Goal: Information Seeking & Learning: Learn about a topic

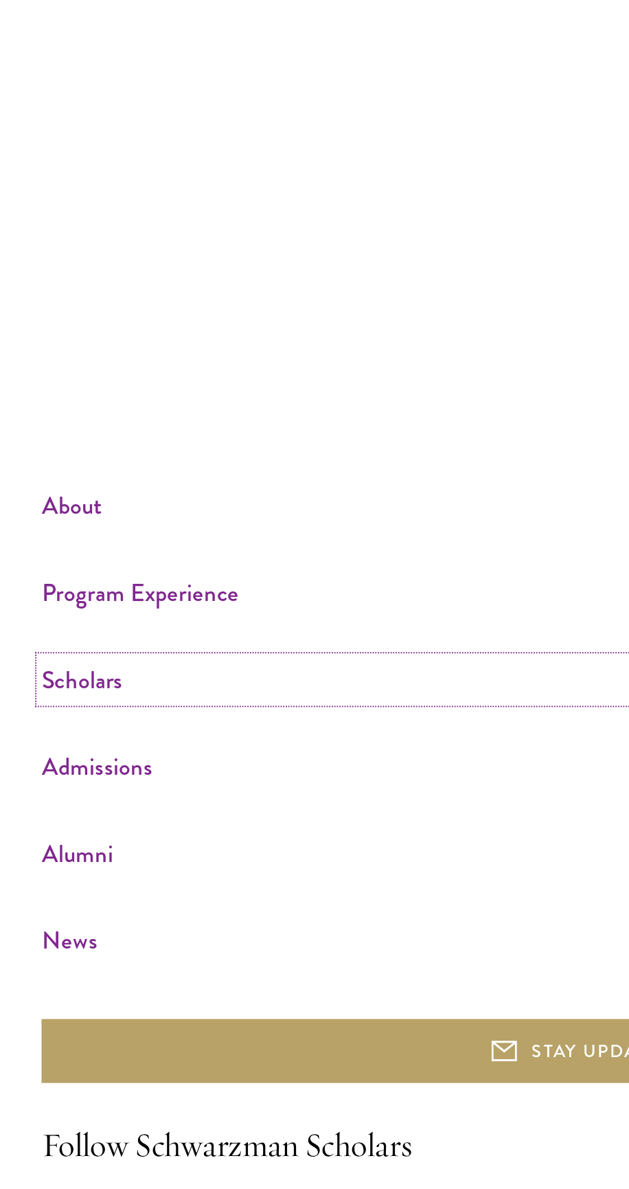
click at [58, 861] on link "Scholars" at bounding box center [313, 849] width 579 height 23
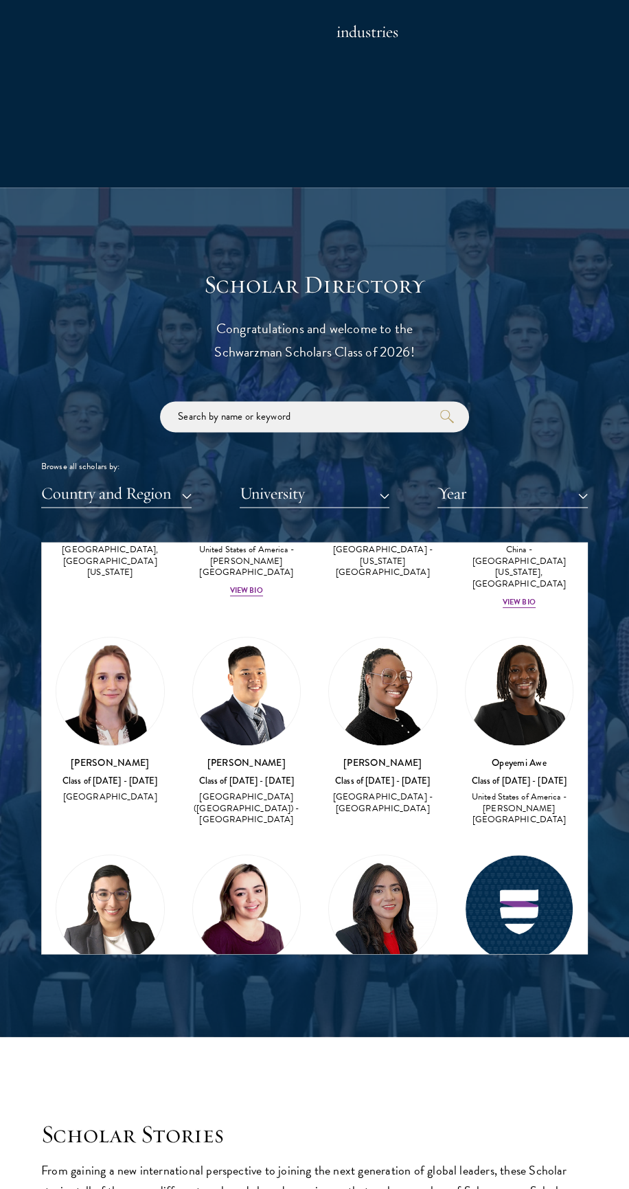
scroll to position [3996, 0]
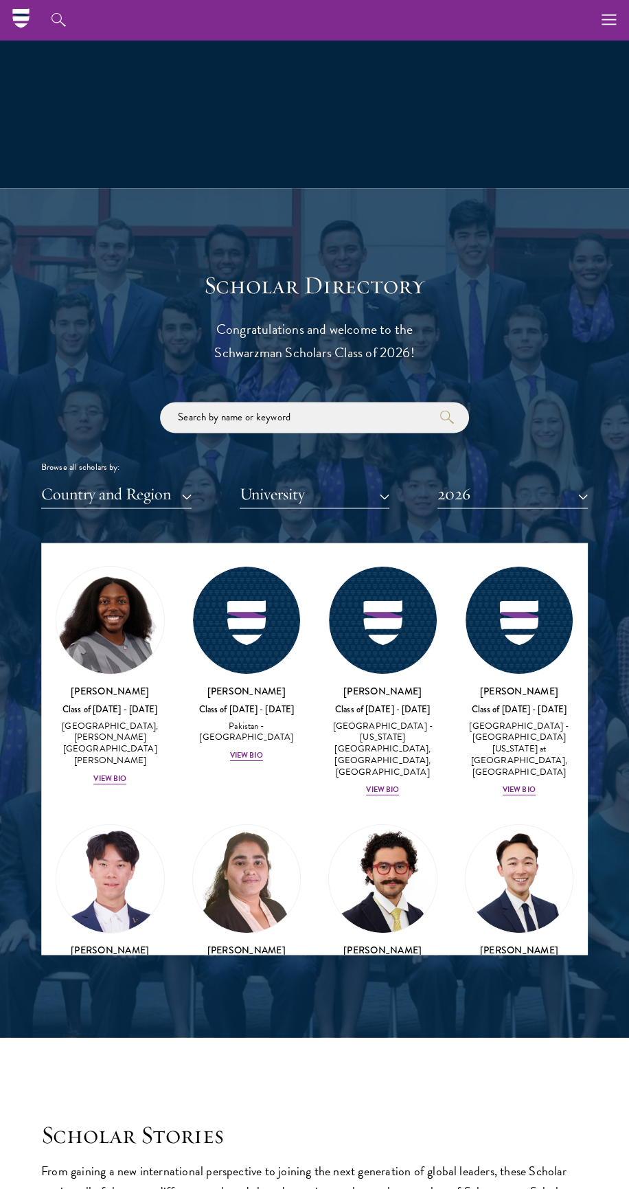
scroll to position [3304, 0]
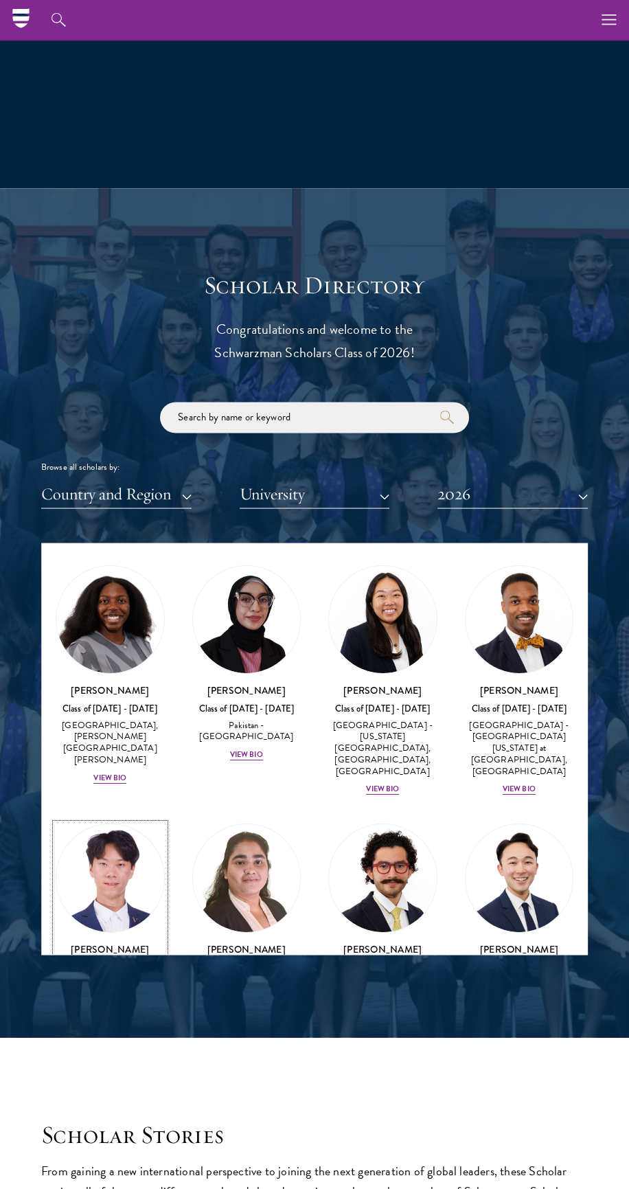
click at [117, 1007] on div "View Bio" at bounding box center [109, 1012] width 33 height 11
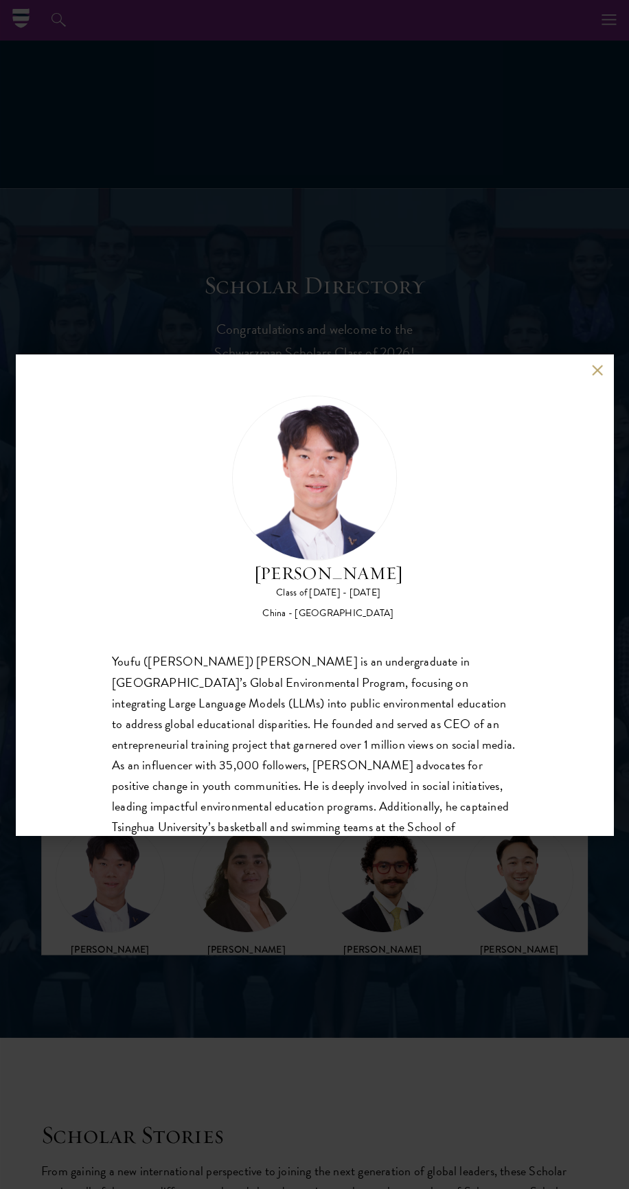
scroll to position [1264, 0]
